Goal: Use online tool/utility: Utilize a website feature to perform a specific function

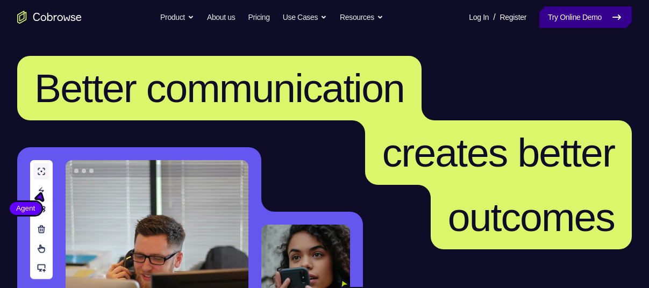
click at [575, 20] on link "Try Online Demo" at bounding box center [585, 16] width 92 height 21
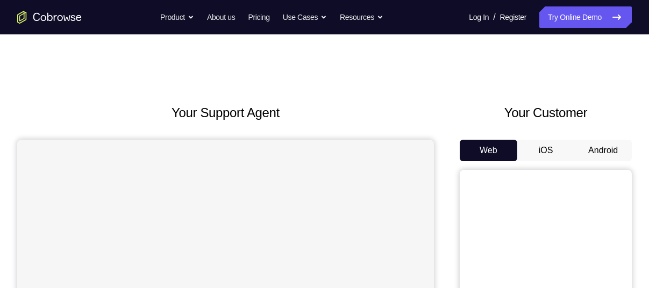
scroll to position [68, 0]
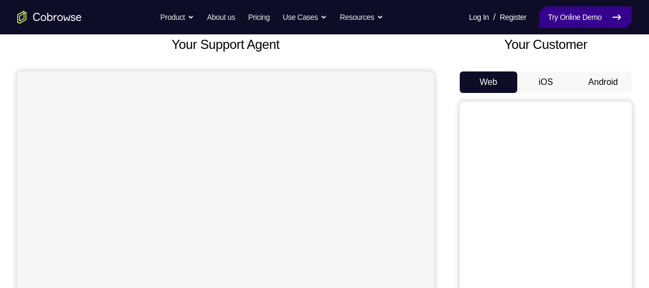
click at [571, 18] on link "Try Online Demo" at bounding box center [585, 16] width 92 height 21
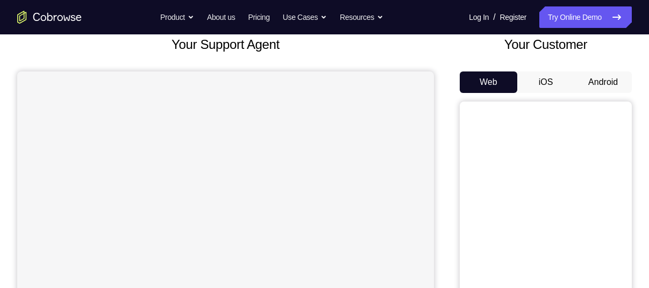
click at [605, 87] on button "Android" at bounding box center [602, 81] width 57 height 21
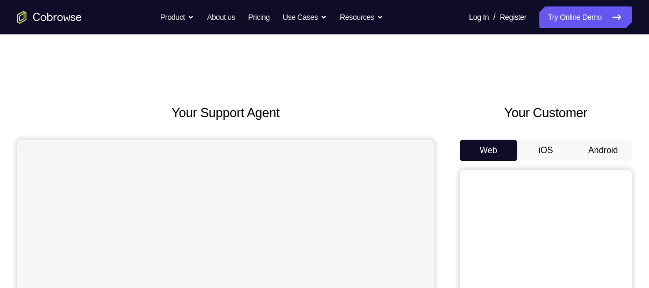
click at [617, 156] on button "Android" at bounding box center [602, 150] width 57 height 21
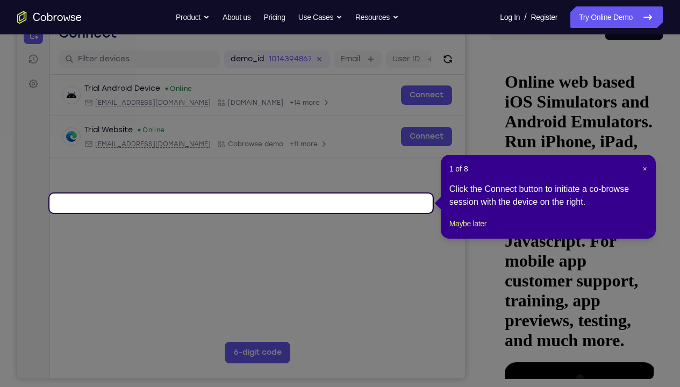
click at [647, 170] on div "1 of 8 × Click the Connect button to initiate a co-browse session with the devi…" at bounding box center [548, 197] width 215 height 84
click at [646, 170] on span "×" at bounding box center [644, 168] width 4 height 9
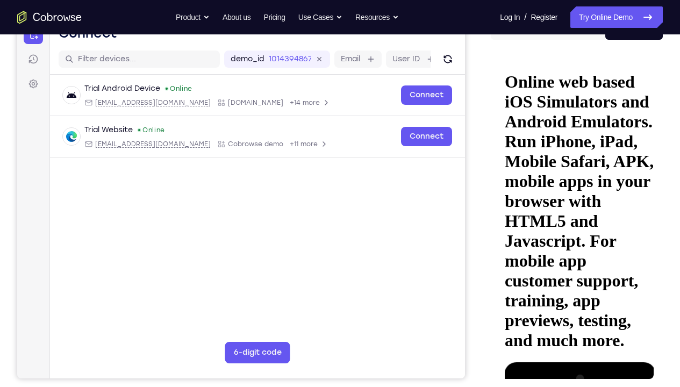
drag, startPoint x: 558, startPoint y: 104, endPoint x: 713, endPoint y: 111, distance: 154.9
click at [648, 111] on html "Online web based iOS Simulators and Android Emulators. Run iPhone, iPad, Mobile…" at bounding box center [576, 221] width 153 height 331
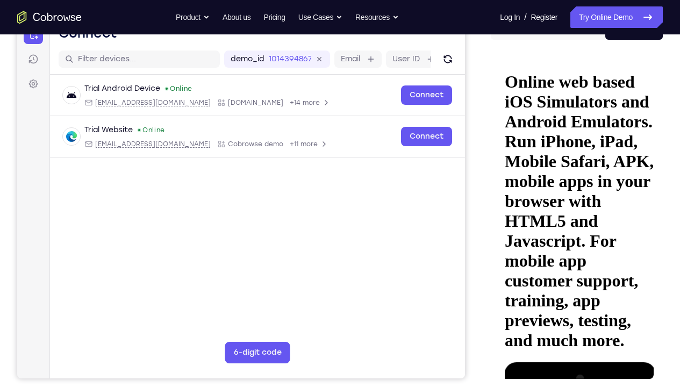
drag, startPoint x: 571, startPoint y: 265, endPoint x: 576, endPoint y: 287, distance: 22.0
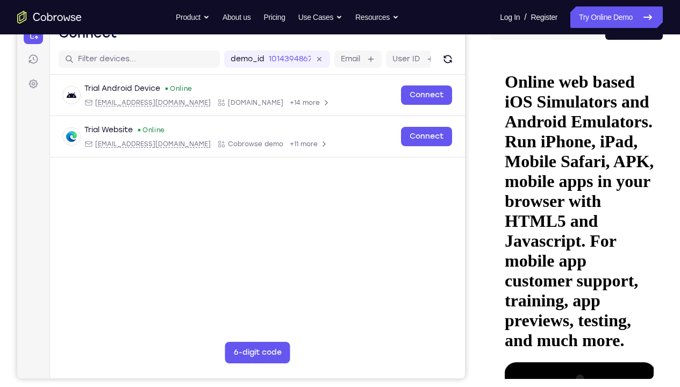
drag, startPoint x: 549, startPoint y: 260, endPoint x: 548, endPoint y: 212, distance: 48.4
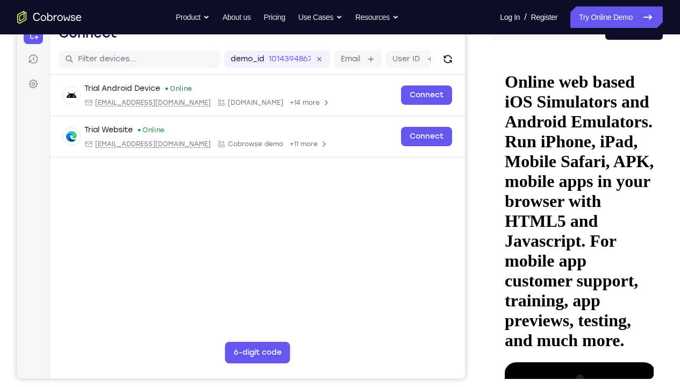
drag, startPoint x: 556, startPoint y: 292, endPoint x: 556, endPoint y: 215, distance: 76.3
drag, startPoint x: 560, startPoint y: 311, endPoint x: 565, endPoint y: 210, distance: 101.1
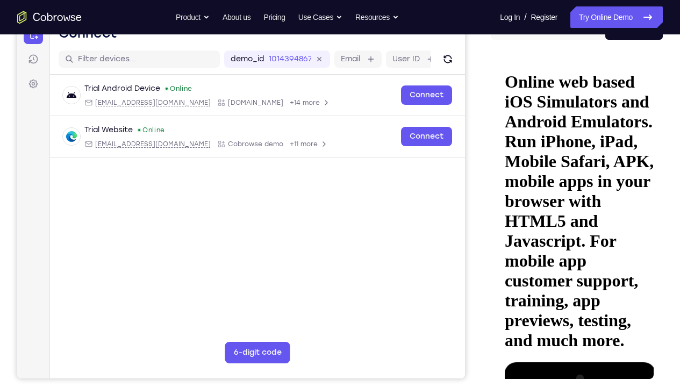
drag, startPoint x: 558, startPoint y: 300, endPoint x: 564, endPoint y: 224, distance: 77.1
drag, startPoint x: 559, startPoint y: 308, endPoint x: 566, endPoint y: 209, distance: 99.1
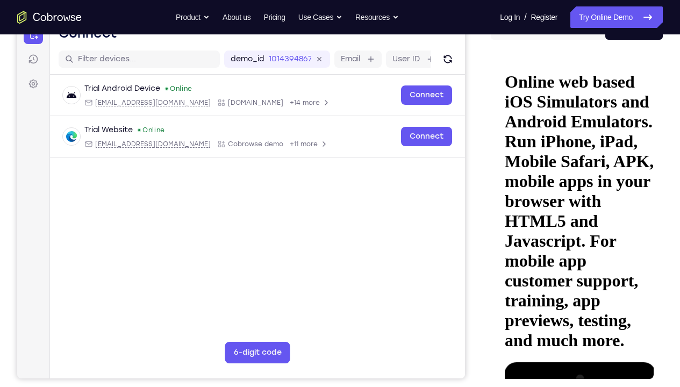
drag, startPoint x: 631, startPoint y: 127, endPoint x: 574, endPoint y: 129, distance: 57.0
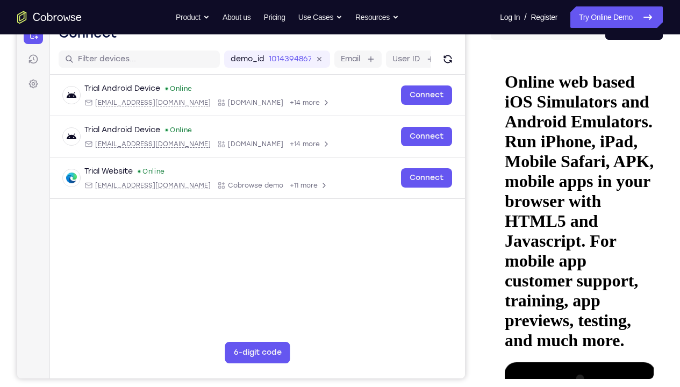
drag, startPoint x: 584, startPoint y: 222, endPoint x: 577, endPoint y: 189, distance: 34.5
drag, startPoint x: 539, startPoint y: 108, endPoint x: 646, endPoint y: 105, distance: 107.5
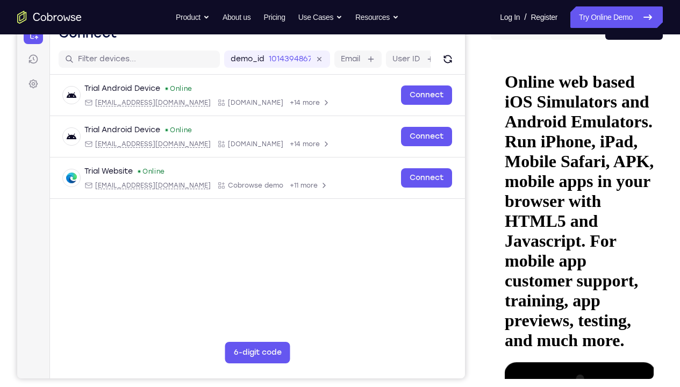
drag, startPoint x: 609, startPoint y: 297, endPoint x: 612, endPoint y: 215, distance: 81.7
drag, startPoint x: 600, startPoint y: 256, endPoint x: 600, endPoint y: 237, distance: 18.3
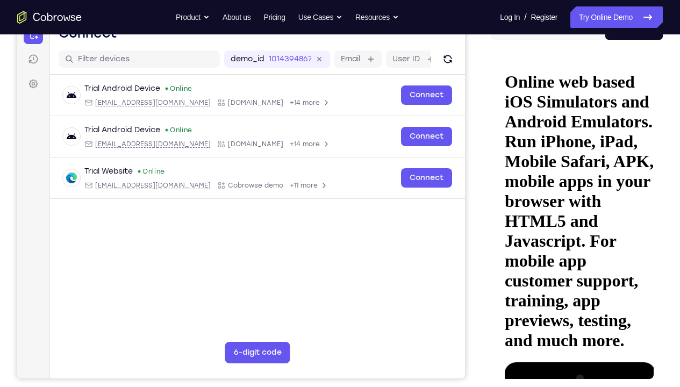
drag, startPoint x: 573, startPoint y: 218, endPoint x: 580, endPoint y: 286, distance: 68.6
drag, startPoint x: 584, startPoint y: 129, endPoint x: 591, endPoint y: 169, distance: 40.3
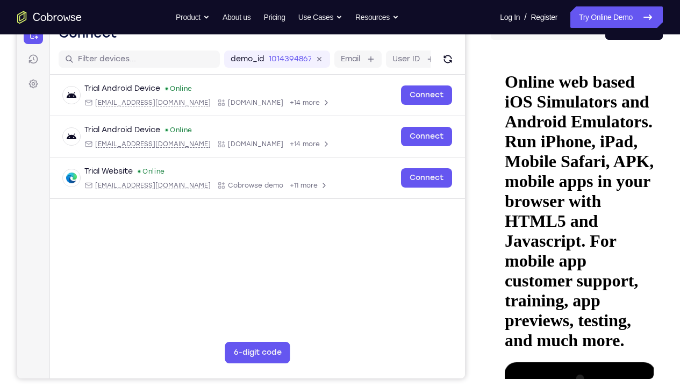
drag, startPoint x: 629, startPoint y: 222, endPoint x: 624, endPoint y: 141, distance: 81.8
drag, startPoint x: 617, startPoint y: 229, endPoint x: 624, endPoint y: 161, distance: 68.1
drag, startPoint x: 610, startPoint y: 250, endPoint x: 613, endPoint y: 184, distance: 66.2
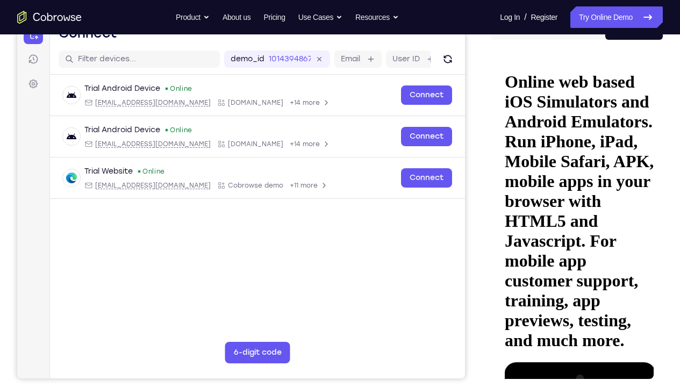
drag, startPoint x: 610, startPoint y: 255, endPoint x: 609, endPoint y: 221, distance: 33.9
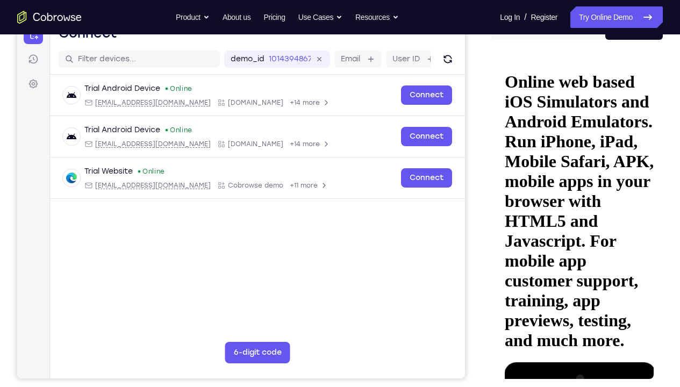
drag, startPoint x: 624, startPoint y: 238, endPoint x: 628, endPoint y: 144, distance: 94.1
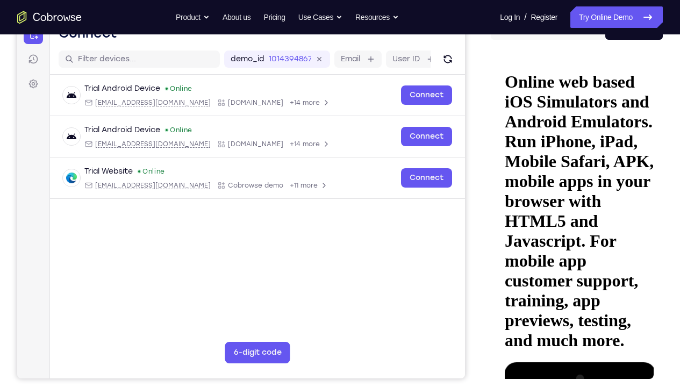
drag, startPoint x: 589, startPoint y: 234, endPoint x: 585, endPoint y: 160, distance: 74.3
drag, startPoint x: 582, startPoint y: 247, endPoint x: 589, endPoint y: 176, distance: 70.7
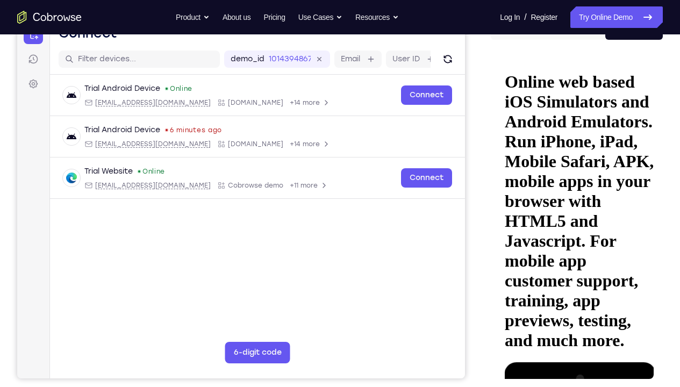
drag, startPoint x: 582, startPoint y: 273, endPoint x: 586, endPoint y: 200, distance: 73.2
drag, startPoint x: 568, startPoint y: 271, endPoint x: 576, endPoint y: 203, distance: 68.7
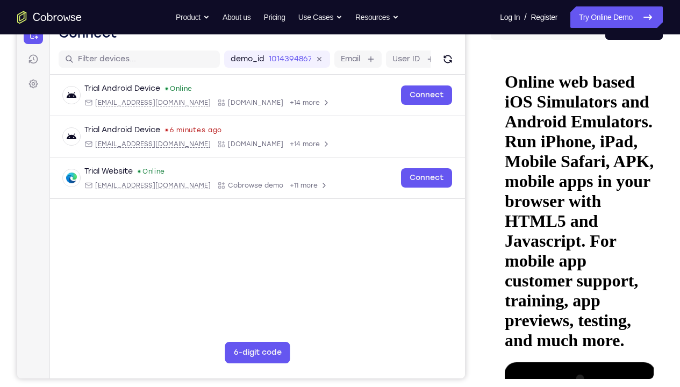
drag, startPoint x: 573, startPoint y: 258, endPoint x: 574, endPoint y: 190, distance: 68.3
drag, startPoint x: 570, startPoint y: 248, endPoint x: 575, endPoint y: 184, distance: 64.7
drag, startPoint x: 566, startPoint y: 248, endPoint x: 573, endPoint y: 177, distance: 70.7
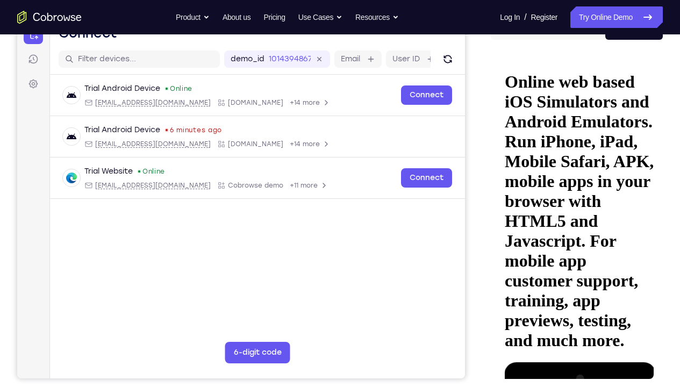
drag, startPoint x: 569, startPoint y: 238, endPoint x: 577, endPoint y: 284, distance: 46.4
drag, startPoint x: 607, startPoint y: 182, endPoint x: 599, endPoint y: 289, distance: 107.2
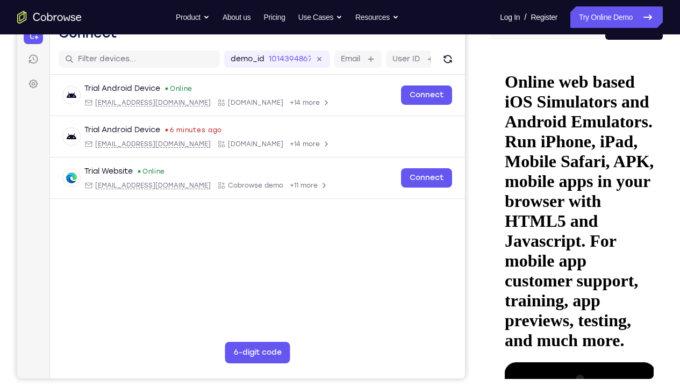
drag, startPoint x: 612, startPoint y: 139, endPoint x: 600, endPoint y: 258, distance: 120.4
drag, startPoint x: 628, startPoint y: 118, endPoint x: 618, endPoint y: 225, distance: 107.4
drag, startPoint x: 625, startPoint y: 126, endPoint x: 625, endPoint y: 148, distance: 22.6
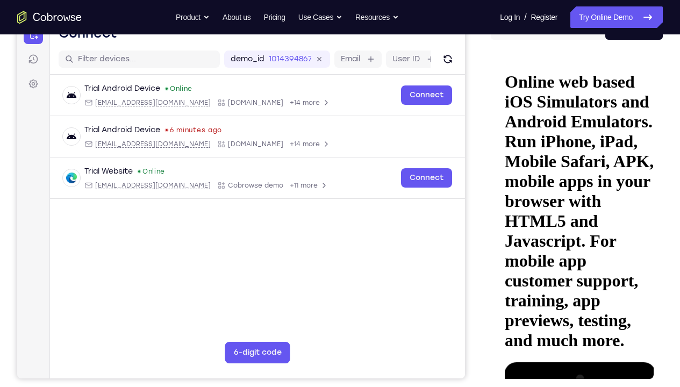
drag, startPoint x: 595, startPoint y: 198, endPoint x: 606, endPoint y: 143, distance: 55.3
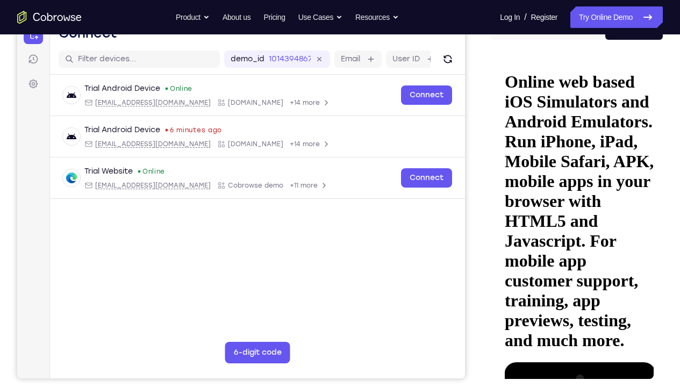
drag, startPoint x: 622, startPoint y: 115, endPoint x: 635, endPoint y: 170, distance: 56.8
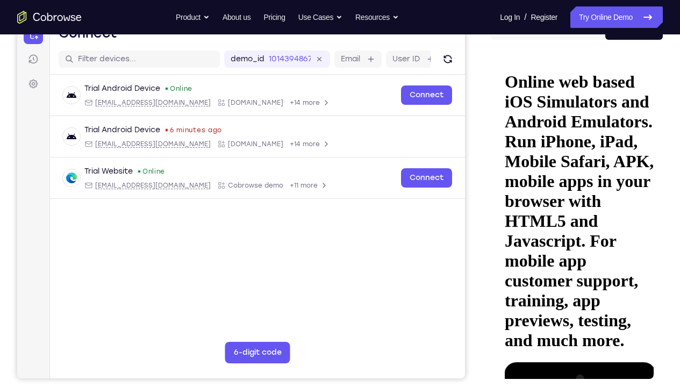
drag, startPoint x: 594, startPoint y: 290, endPoint x: 601, endPoint y: 253, distance: 37.6
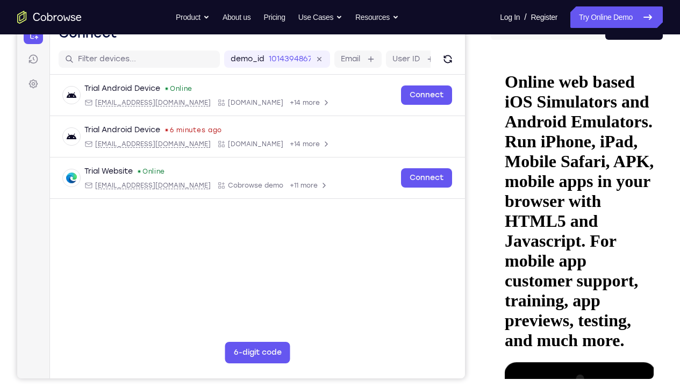
drag, startPoint x: 577, startPoint y: 294, endPoint x: 580, endPoint y: 249, distance: 45.3
drag, startPoint x: 601, startPoint y: 316, endPoint x: 604, endPoint y: 254, distance: 62.4
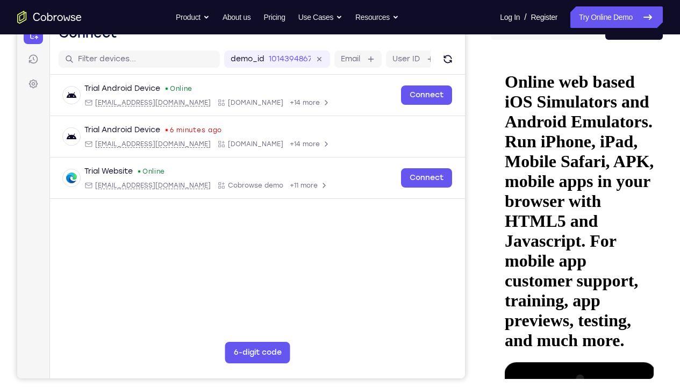
drag, startPoint x: 580, startPoint y: 140, endPoint x: 569, endPoint y: 207, distance: 68.0
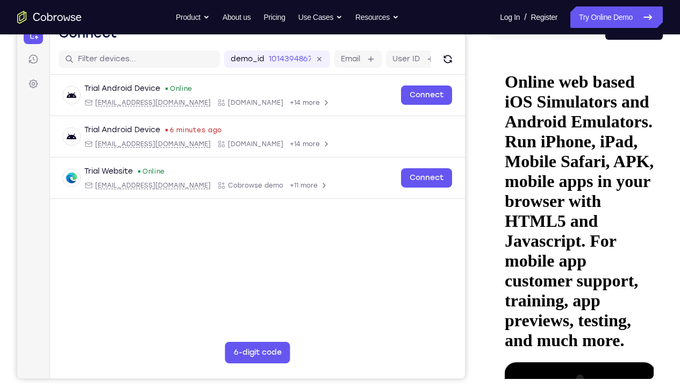
drag, startPoint x: 558, startPoint y: 225, endPoint x: 571, endPoint y: 147, distance: 79.0
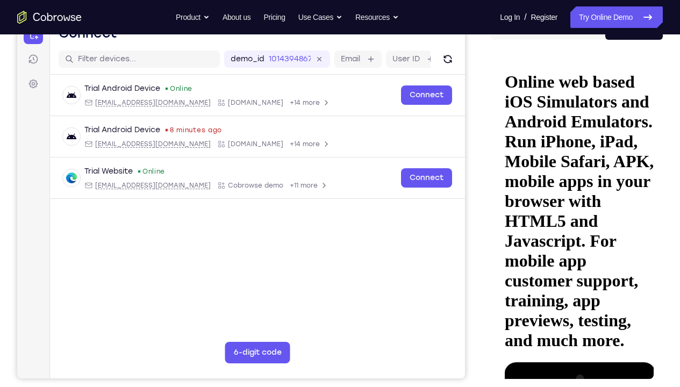
drag, startPoint x: 591, startPoint y: 289, endPoint x: 594, endPoint y: 250, distance: 38.3
drag, startPoint x: 576, startPoint y: 278, endPoint x: 572, endPoint y: 236, distance: 41.5
drag, startPoint x: 567, startPoint y: 261, endPoint x: 568, endPoint y: 231, distance: 30.1
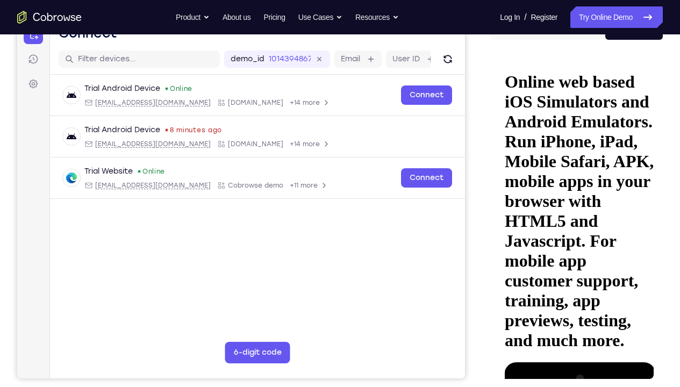
drag, startPoint x: 567, startPoint y: 270, endPoint x: 578, endPoint y: 225, distance: 46.4
drag, startPoint x: 566, startPoint y: 280, endPoint x: 579, endPoint y: 178, distance: 102.4
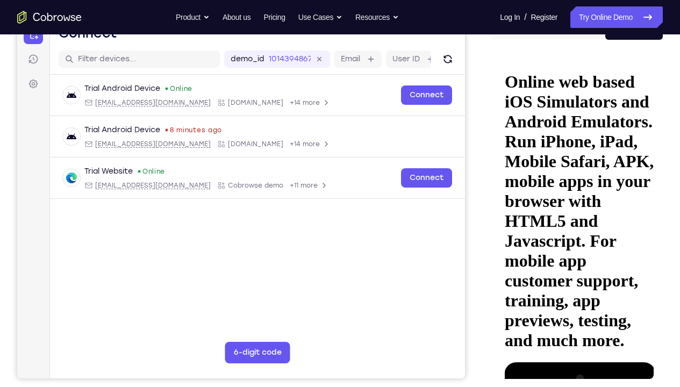
drag, startPoint x: 568, startPoint y: 232, endPoint x: 591, endPoint y: 119, distance: 115.1
